Goal: Use online tool/utility: Utilize a website feature to perform a specific function

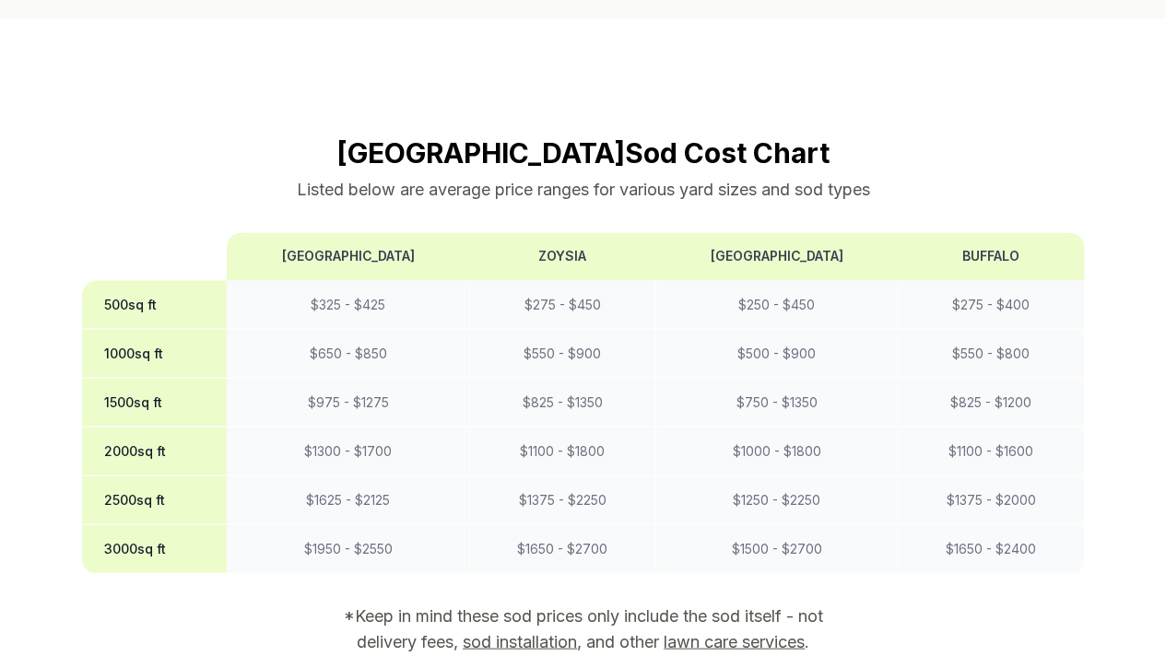
scroll to position [1475, 0]
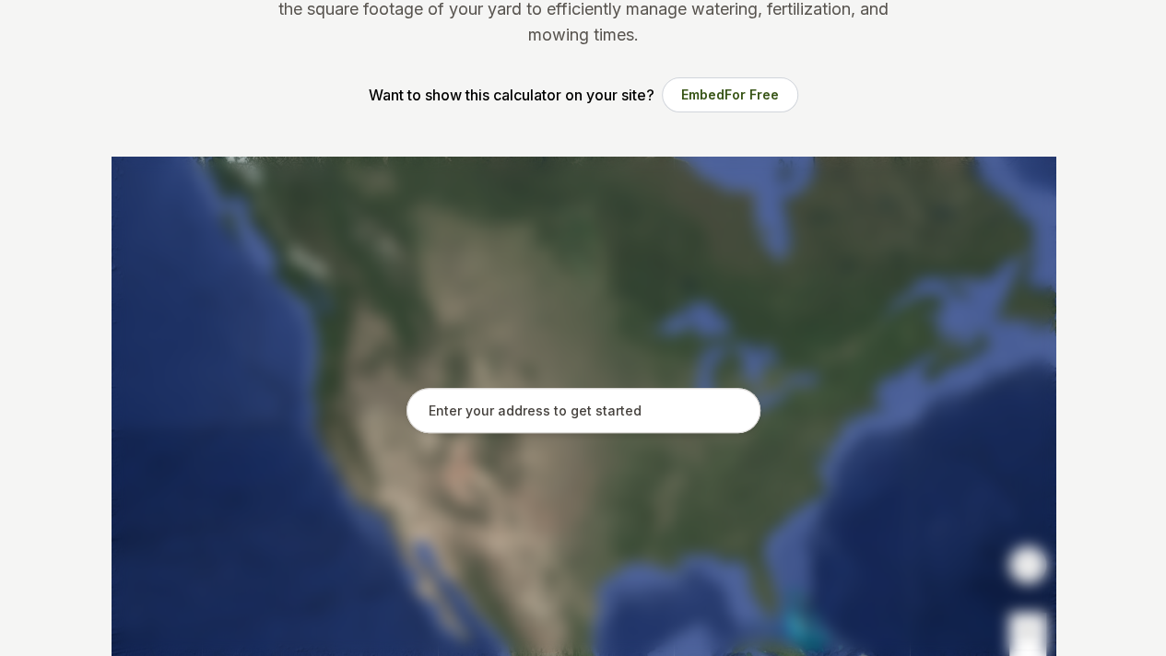
scroll to position [246, 0]
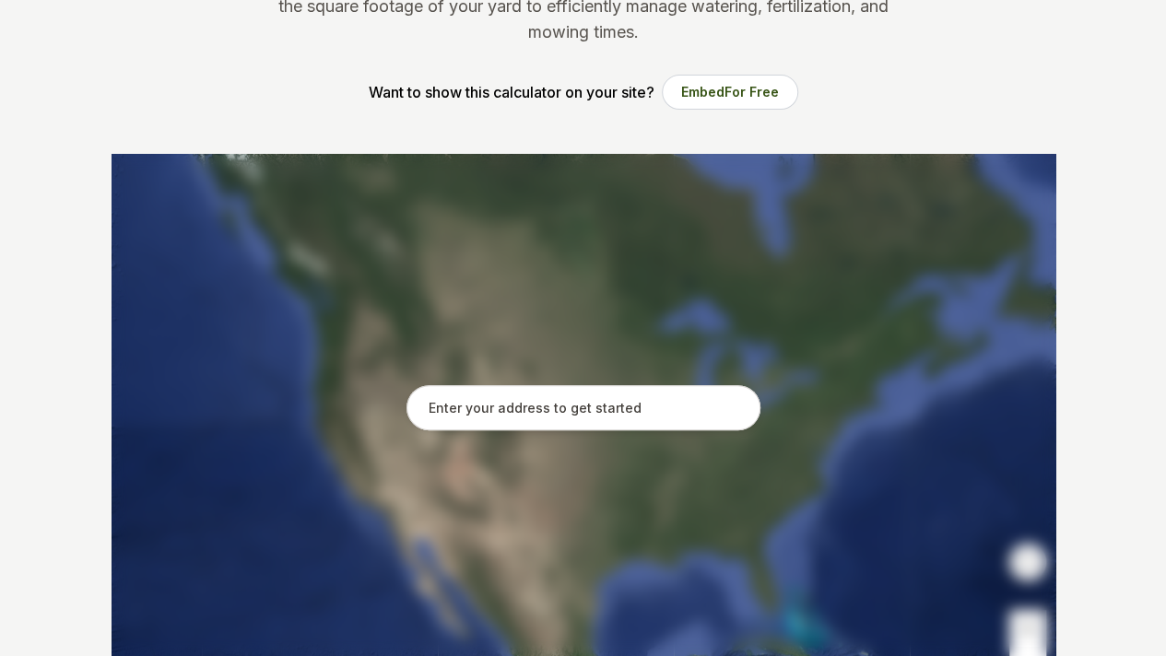
click at [616, 418] on input "text" at bounding box center [583, 408] width 354 height 46
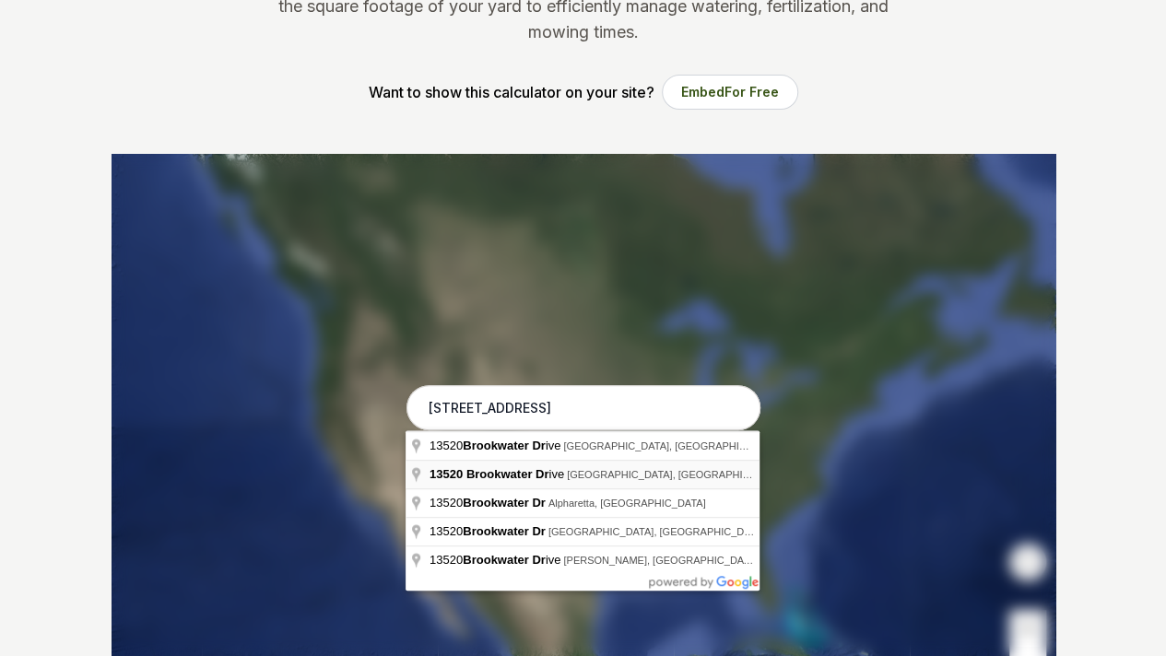
type input "[STREET_ADDRESS]"
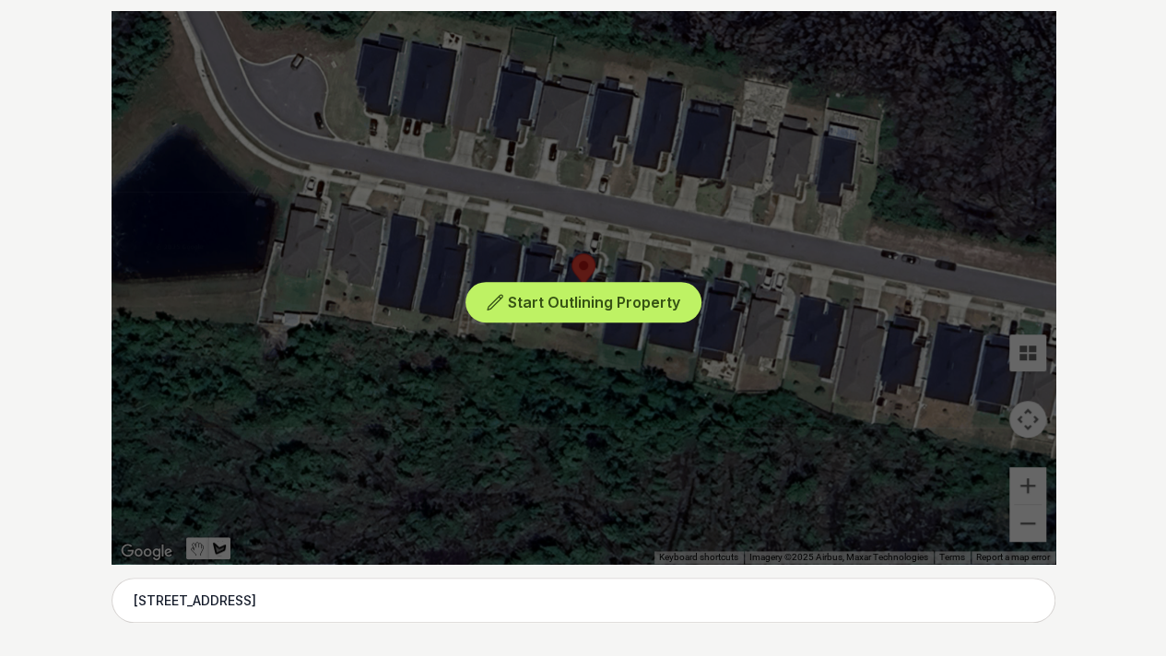
scroll to position [390, 0]
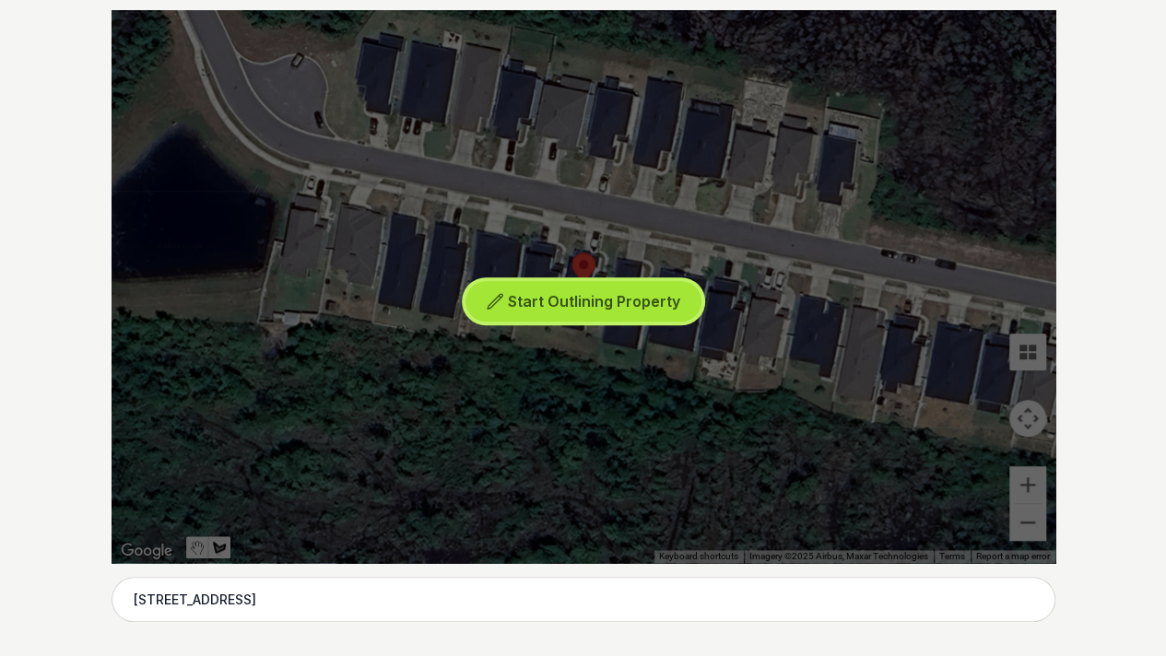
click at [569, 303] on span "Start Outlining Property" at bounding box center [594, 301] width 172 height 18
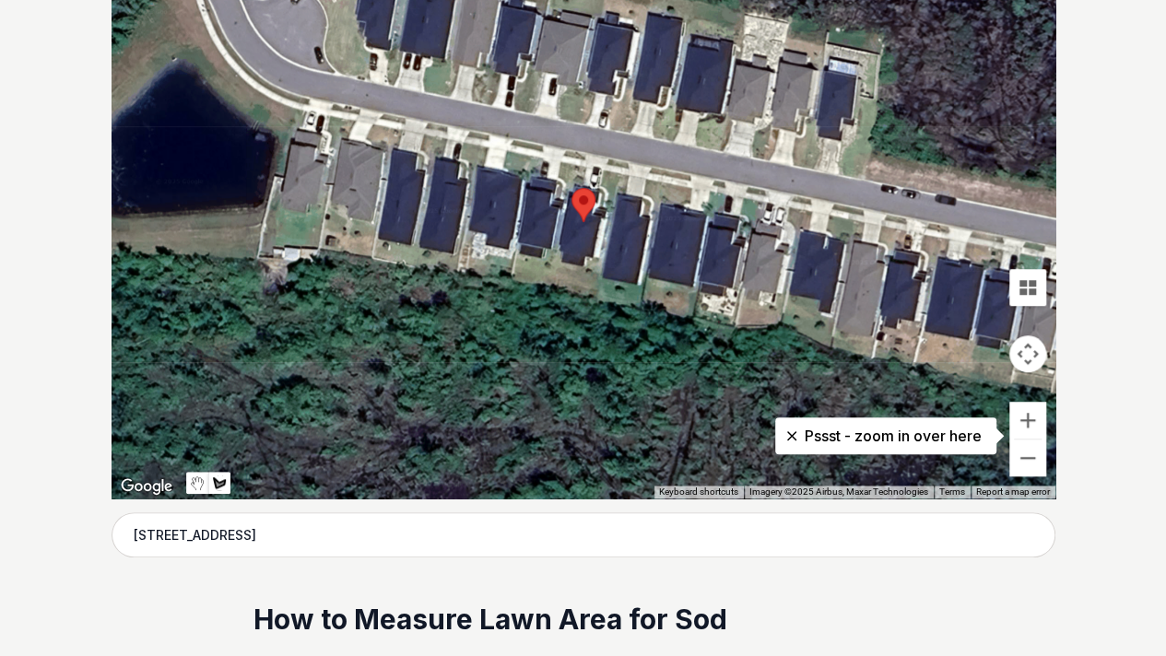
scroll to position [453, 0]
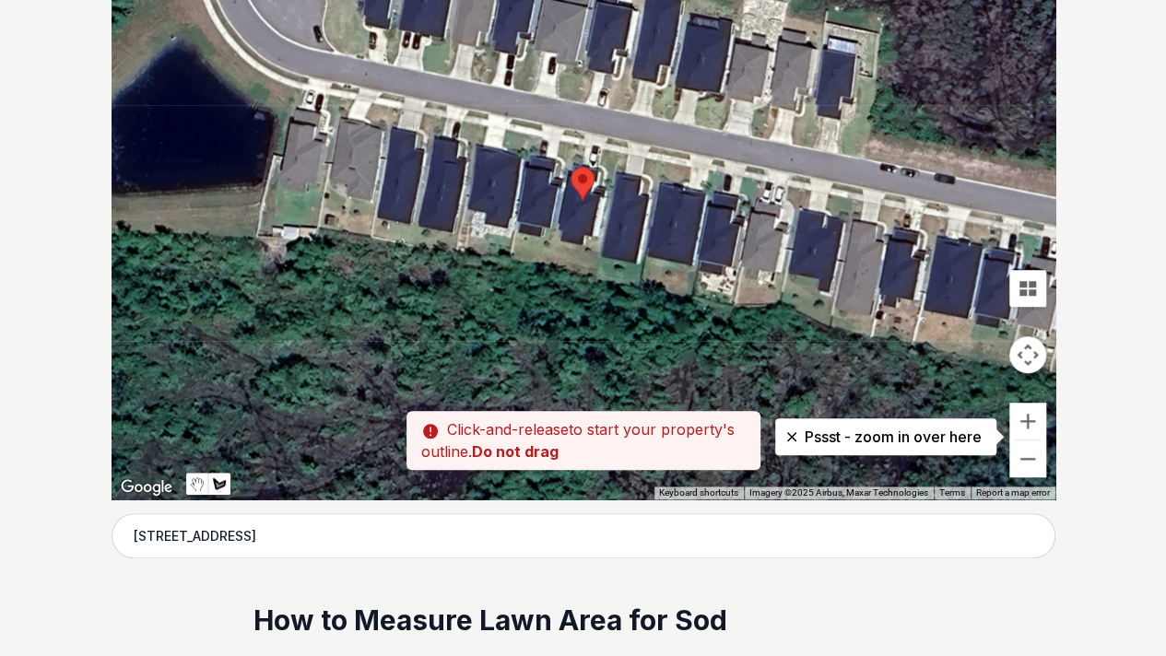
drag, startPoint x: 567, startPoint y: 149, endPoint x: 564, endPoint y: 140, distance: 9.6
click at [564, 140] on div at bounding box center [583, 223] width 944 height 553
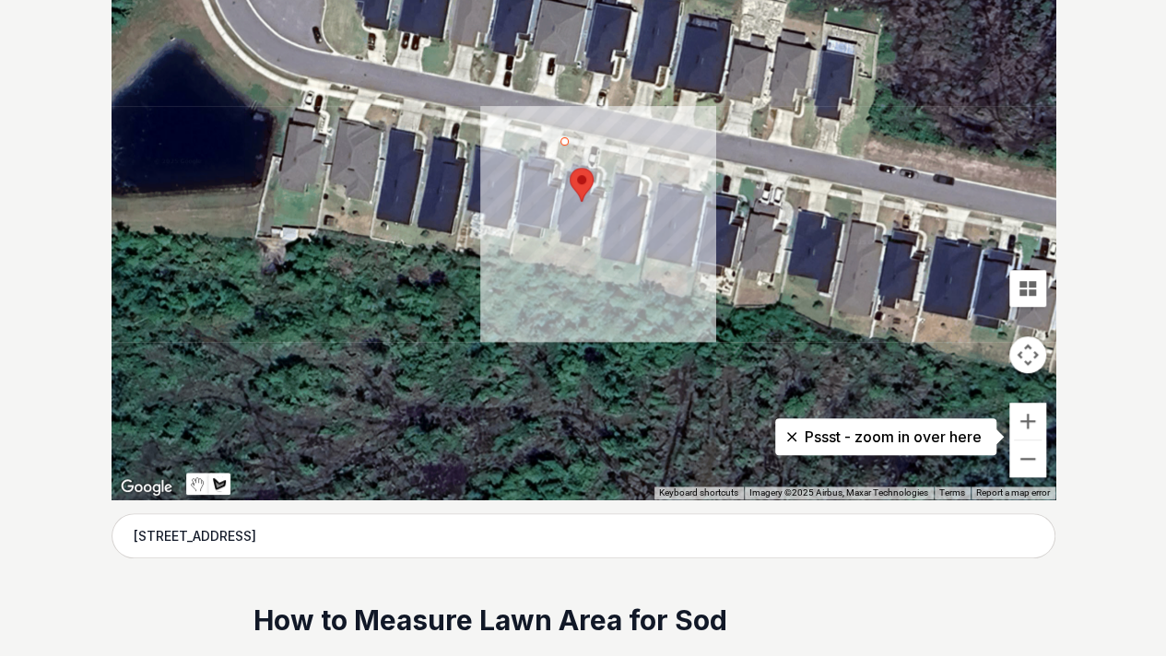
click at [623, 153] on div at bounding box center [583, 223] width 944 height 553
click at [593, 276] on div at bounding box center [583, 223] width 944 height 553
click at [533, 258] on div at bounding box center [583, 223] width 944 height 553
click at [562, 137] on div at bounding box center [583, 223] width 944 height 553
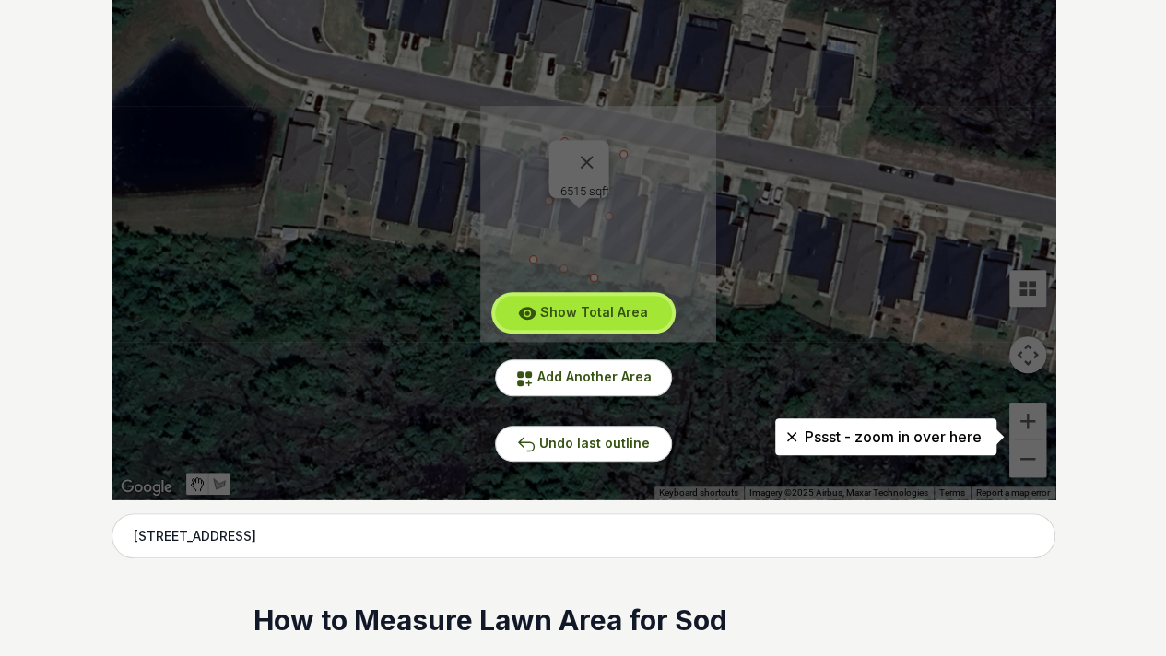
click at [597, 312] on span "Show Total Area" at bounding box center [594, 312] width 108 height 16
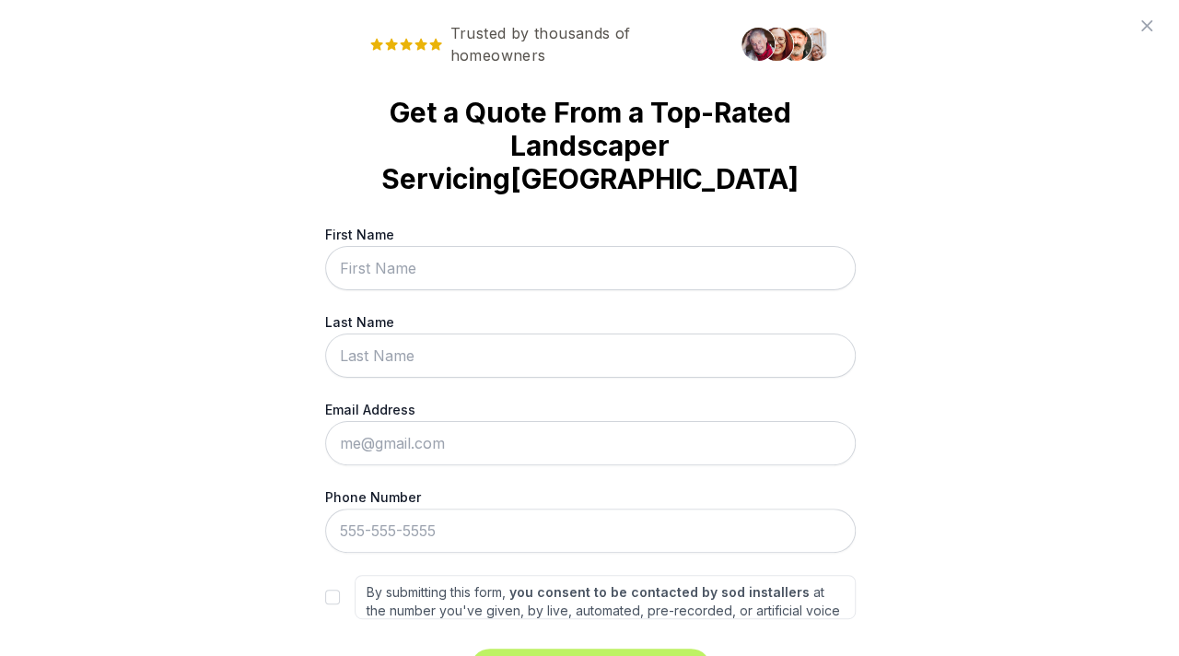
scroll to position [0, 0]
